Goal: Task Accomplishment & Management: Manage account settings

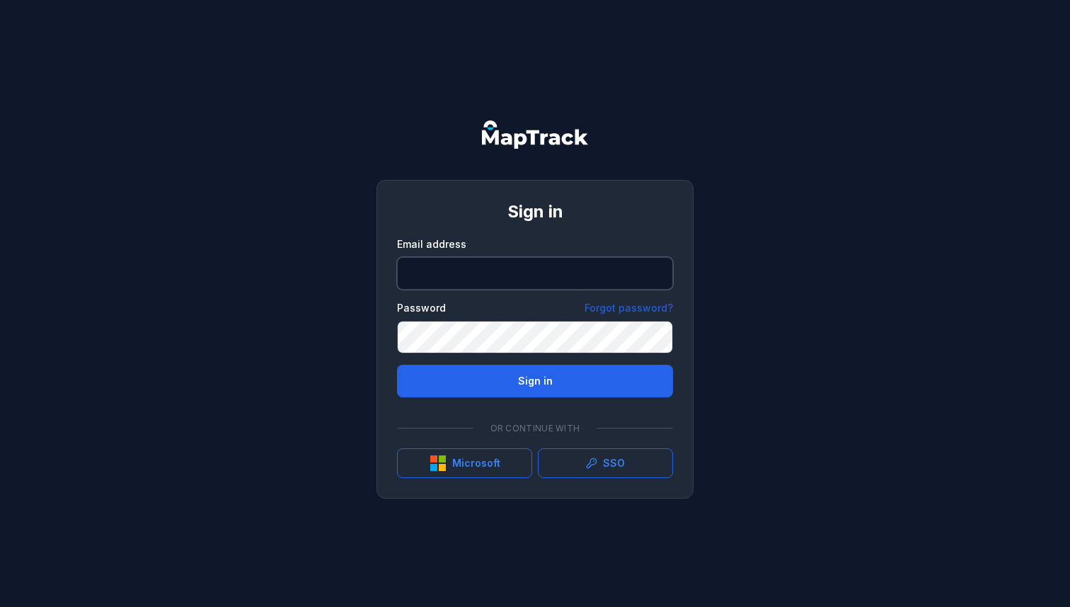
click at [436, 278] on input "email" at bounding box center [535, 273] width 276 height 33
type input "**********"
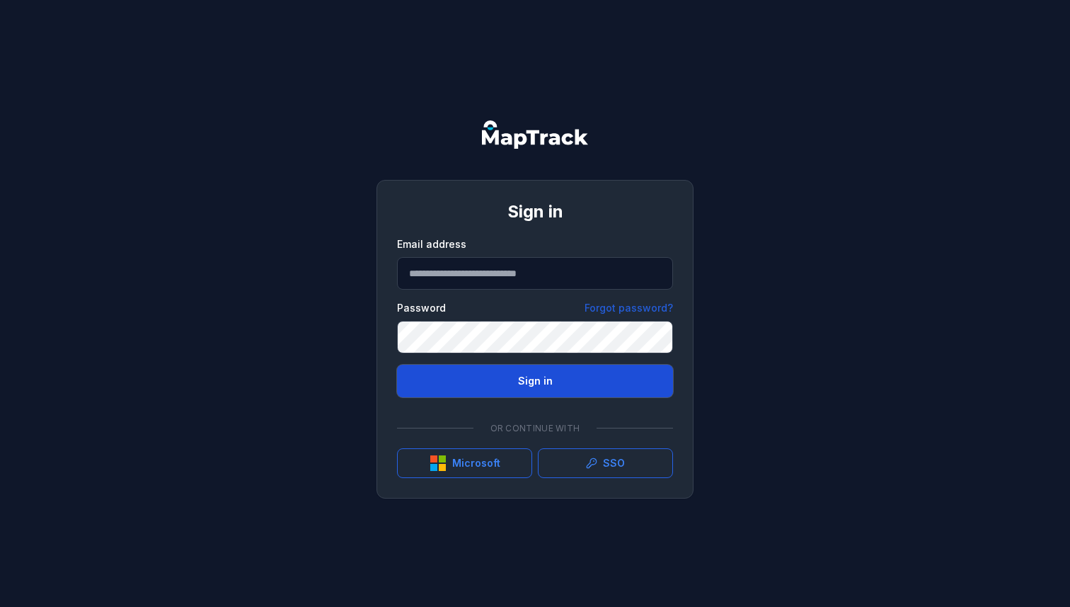
click at [539, 377] on button "Sign in" at bounding box center [535, 381] width 276 height 33
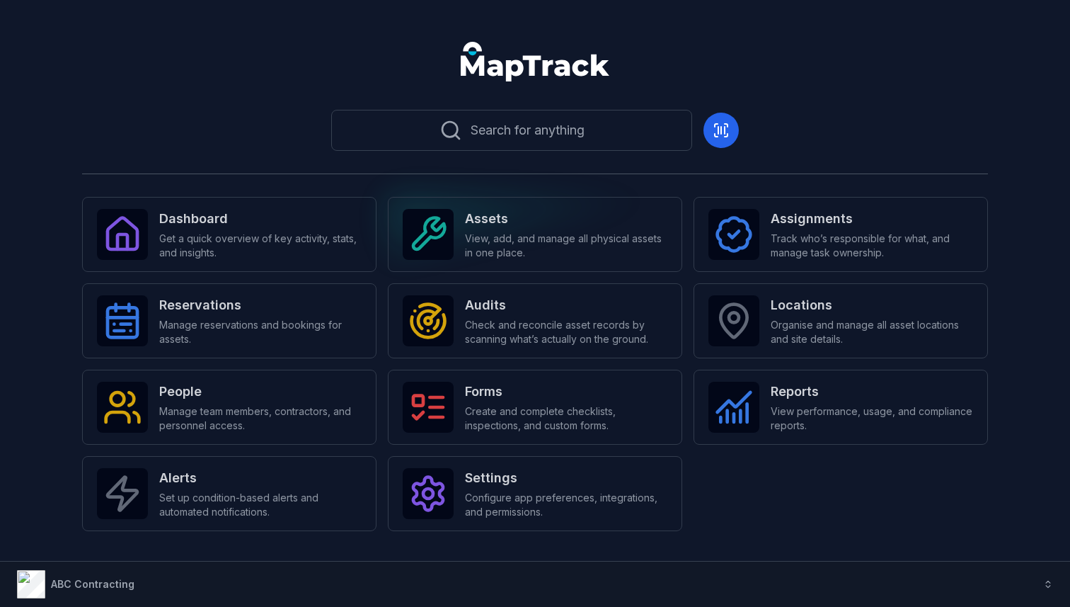
click at [481, 259] on span "View, add, and manage all physical assets in one place." at bounding box center [566, 246] width 202 height 28
